Goal: Navigation & Orientation: Go to known website

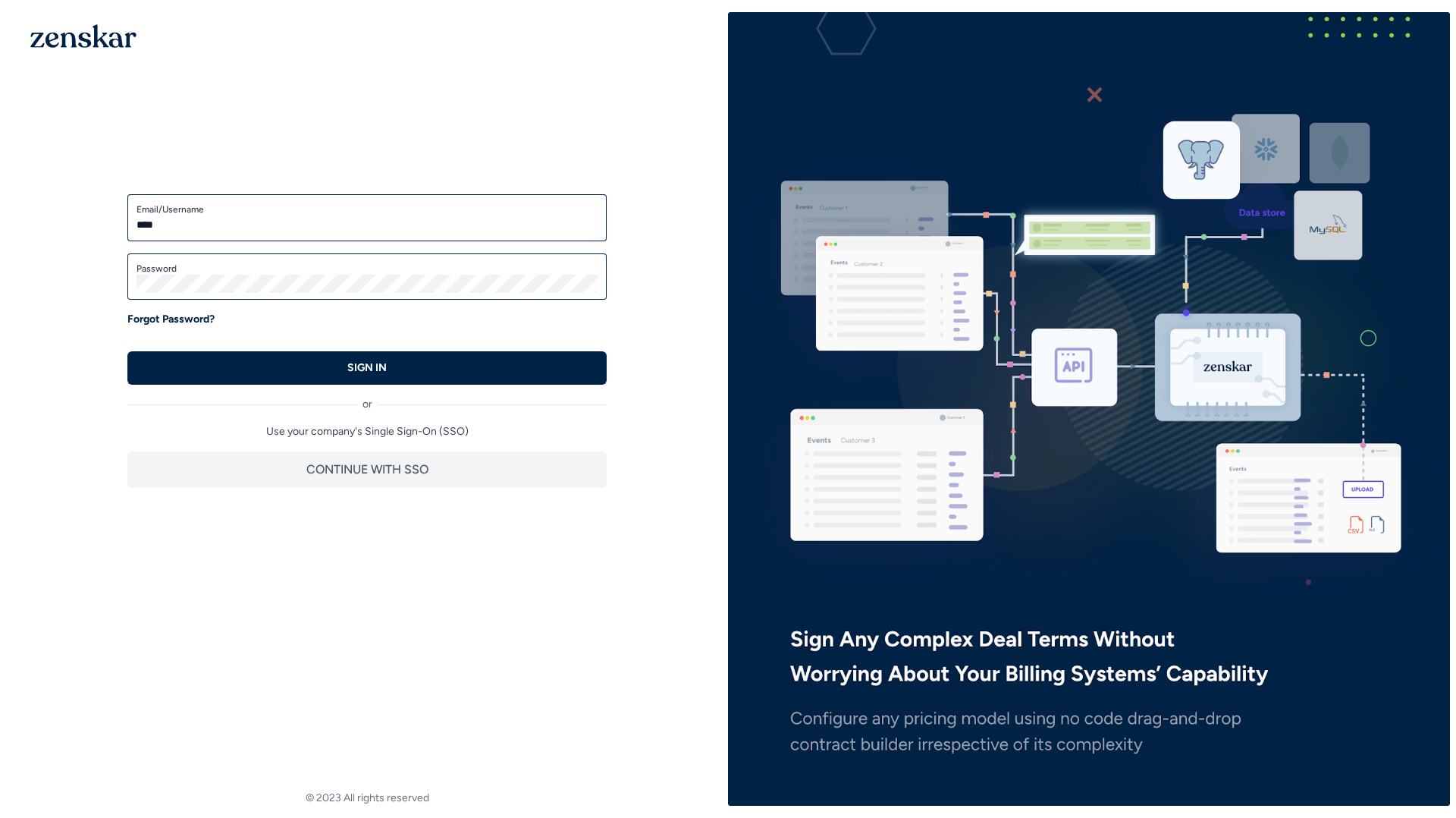
type input "*****"
type input "**********"
click at [127, 351] on button "SIGN IN" at bounding box center [367, 367] width 479 height 33
